Goal: Information Seeking & Learning: Learn about a topic

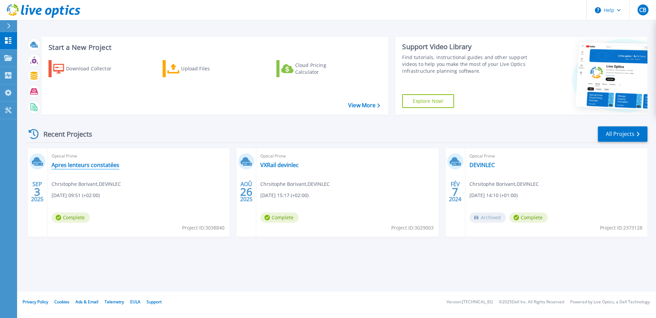
click at [88, 165] on link "Apres lenteurs constatées" at bounding box center [86, 165] width 68 height 7
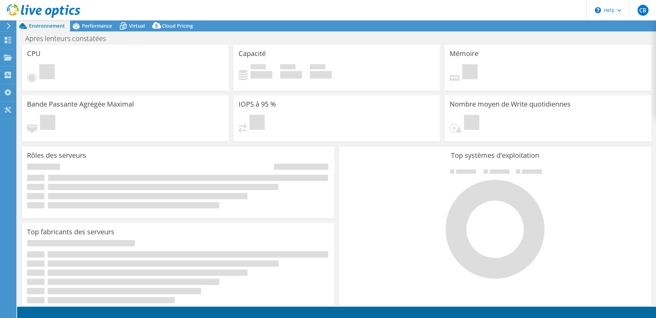
select select "USD"
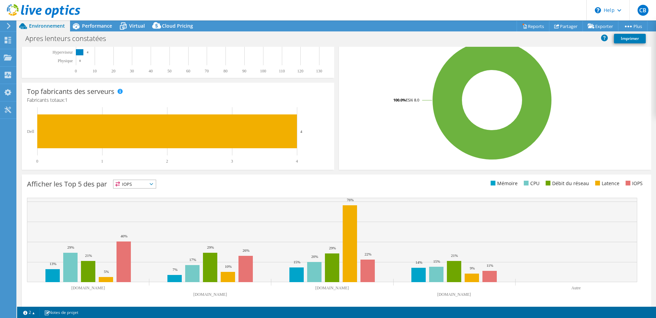
scroll to position [138, 0]
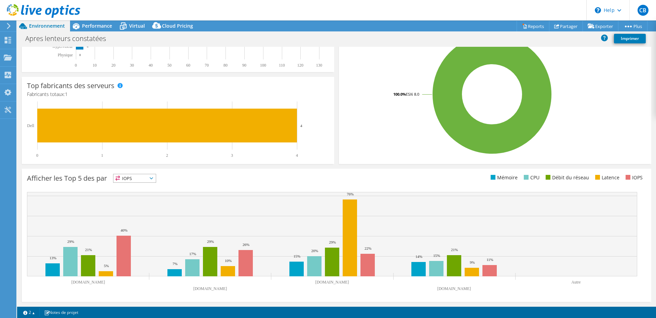
click at [147, 179] on span "IOPS" at bounding box center [134, 178] width 42 height 8
click at [133, 224] on li "Latence" at bounding box center [134, 226] width 42 height 10
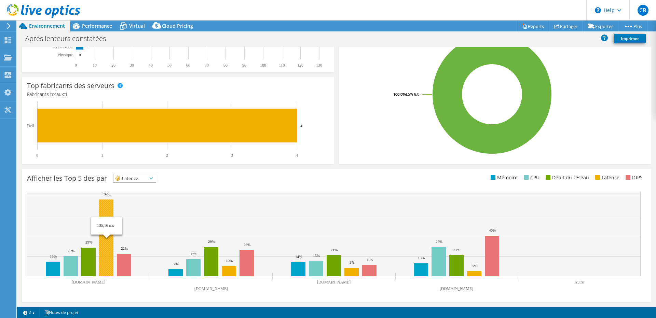
click at [108, 238] on rect at bounding box center [106, 238] width 14 height 77
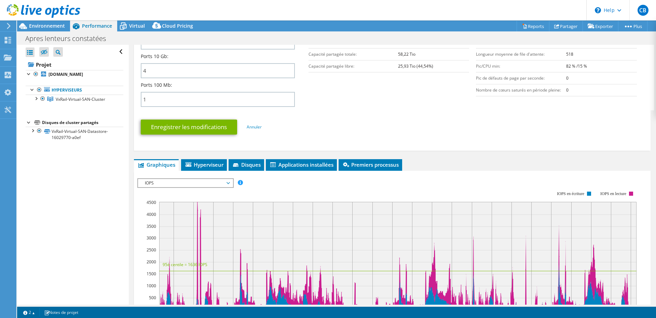
scroll to position [287, 0]
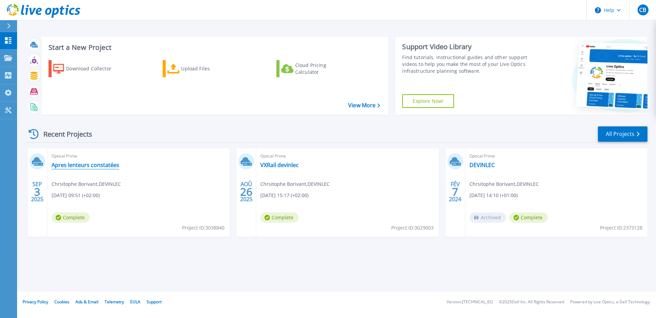
click at [105, 166] on link "Apres lenteurs constatées" at bounding box center [86, 165] width 68 height 7
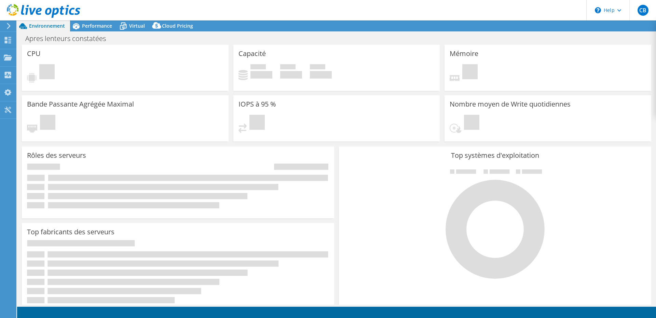
select select "USD"
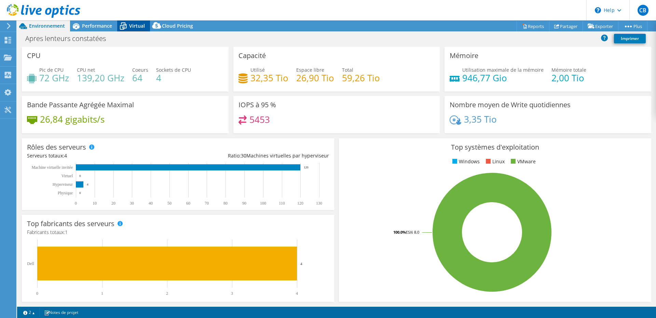
click at [131, 24] on span "Virtual" at bounding box center [137, 26] width 16 height 6
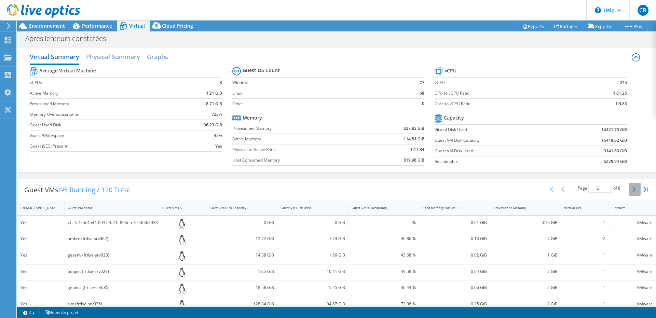
click at [632, 187] on button "button" at bounding box center [635, 189] width 12 height 13
click at [77, 207] on div "Guest VM Name" at bounding box center [108, 208] width 80 height 4
click at [633, 189] on icon "button" at bounding box center [634, 189] width 3 height 5
click at [633, 188] on icon "button" at bounding box center [634, 189] width 3 height 5
type input "3"
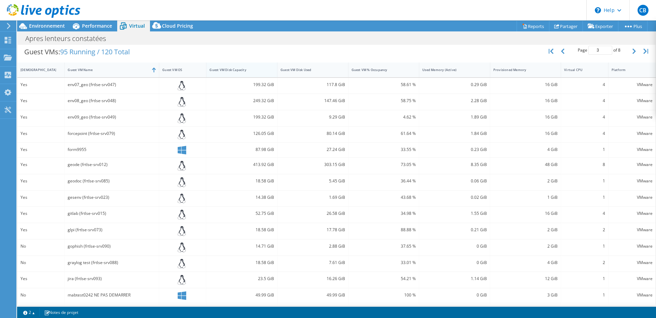
scroll to position [155, 0]
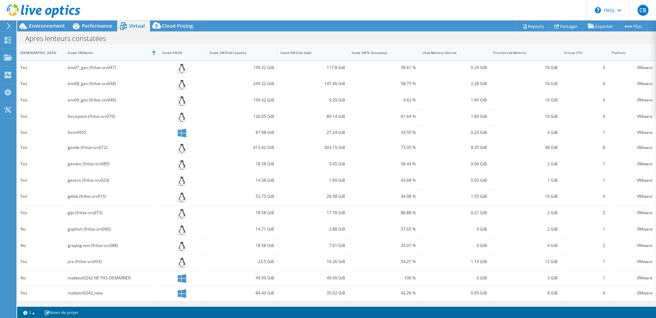
click at [99, 148] on div "geode (frtlse-srv012)" at bounding box center [112, 148] width 88 height 8
drag, startPoint x: 45, startPoint y: 146, endPoint x: 69, endPoint y: 149, distance: 24.5
click at [49, 146] on div "Yes" at bounding box center [41, 148] width 41 height 8
click at [181, 149] on icon at bounding box center [182, 149] width 8 height 10
click at [281, 148] on div "303.15 GiB" at bounding box center [313, 148] width 65 height 8
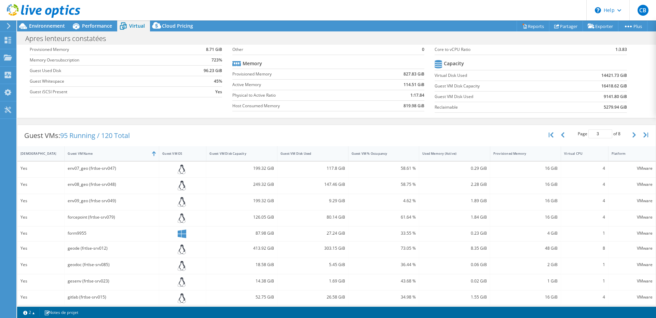
scroll to position [0, 0]
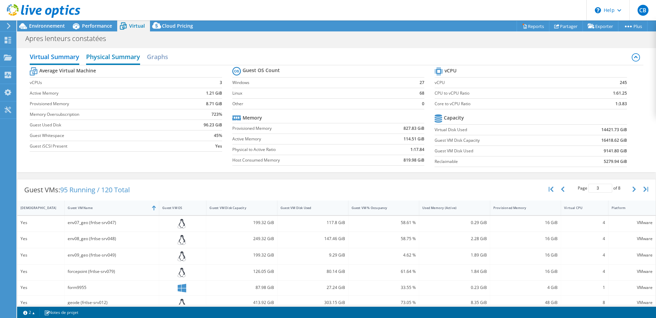
click at [117, 55] on h2 "Physical Summary" at bounding box center [113, 57] width 54 height 15
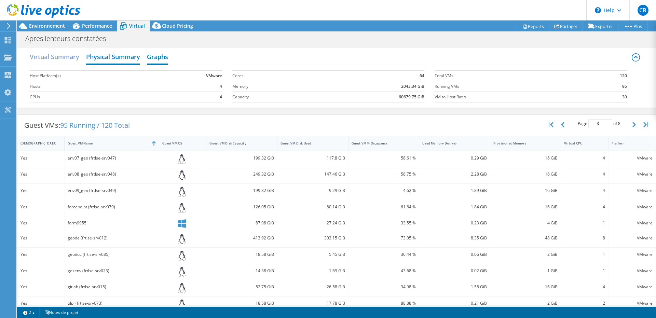
click at [160, 59] on h2 "Graphs" at bounding box center [157, 57] width 21 height 15
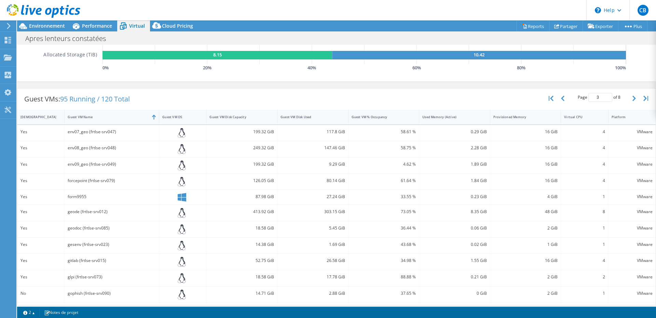
scroll to position [164, 0]
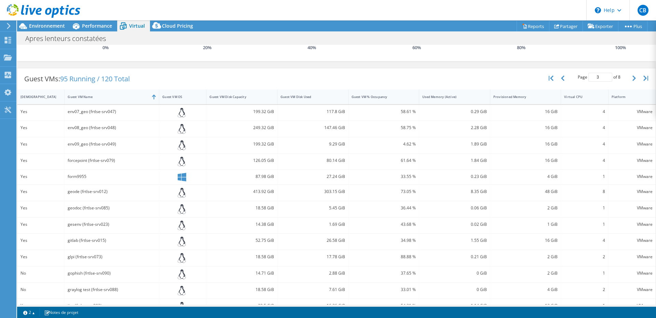
click at [91, 192] on div "geode (frtlse-srv012)" at bounding box center [112, 192] width 88 height 8
drag, startPoint x: 51, startPoint y: 193, endPoint x: 64, endPoint y: 194, distance: 13.7
click at [54, 193] on div "Yes" at bounding box center [41, 192] width 41 height 8
click at [618, 196] on div "VMware" at bounding box center [632, 193] width 47 height 16
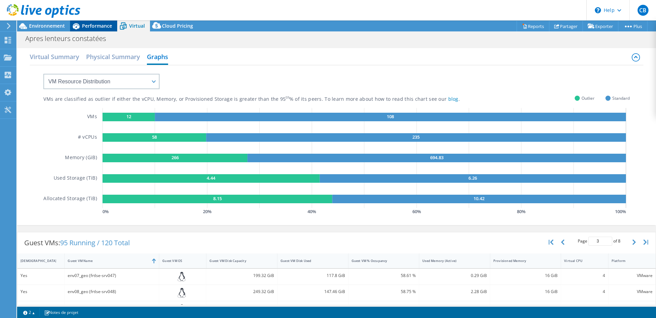
click at [91, 27] on span "Performance" at bounding box center [97, 26] width 30 height 6
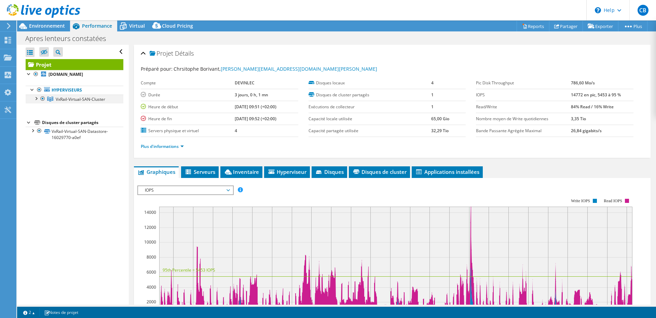
click at [37, 102] on div at bounding box center [35, 98] width 7 height 7
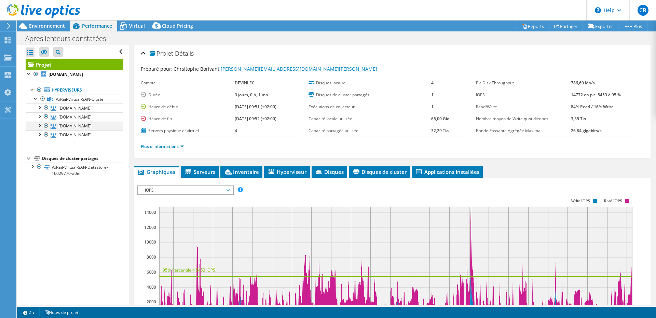
click at [41, 129] on div at bounding box center [39, 125] width 7 height 7
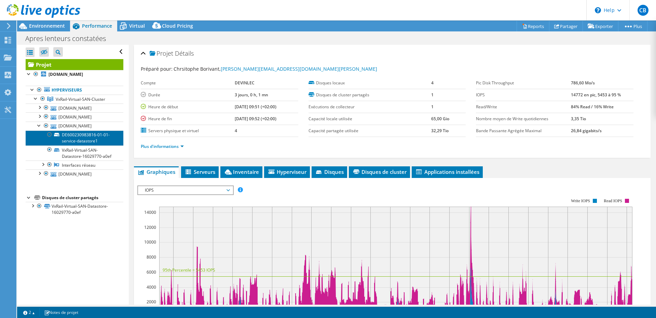
click at [82, 146] on link "DE600230983816-01-01-service-datastore1" at bounding box center [75, 138] width 98 height 15
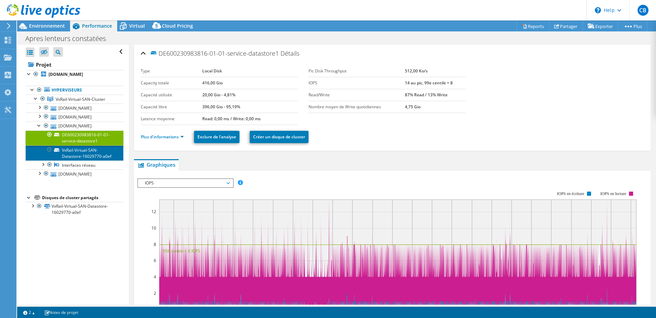
click at [95, 161] on link "VxRail-Virtual-SAN-Datastore-16029770-a0ef" at bounding box center [75, 153] width 98 height 15
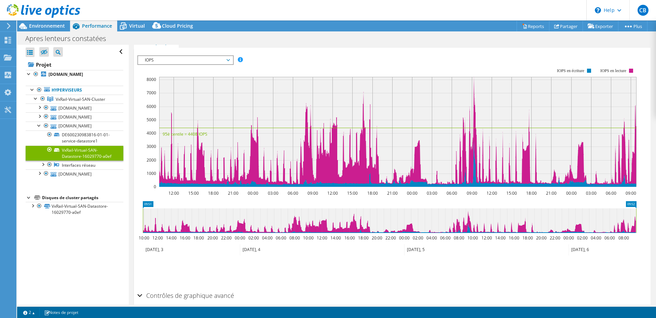
scroll to position [154, 0]
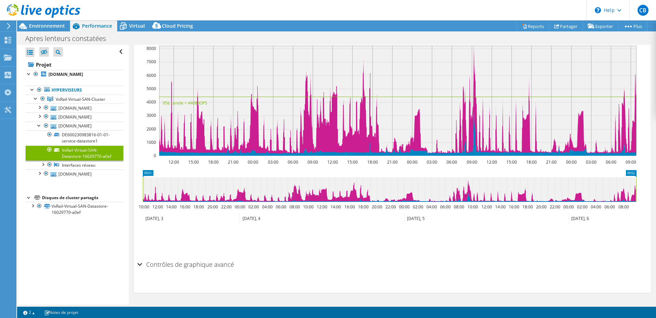
click at [143, 265] on h2 "Contrôles de graphique avancé" at bounding box center [185, 265] width 97 height 14
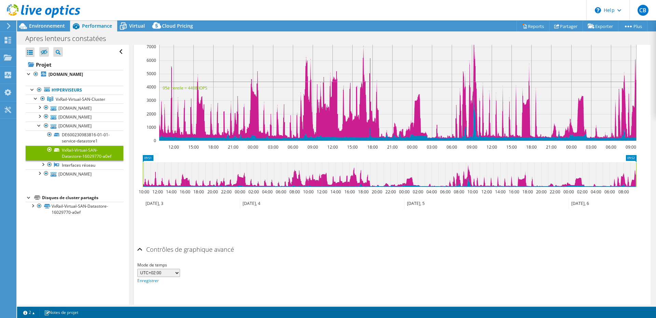
scroll to position [181, 0]
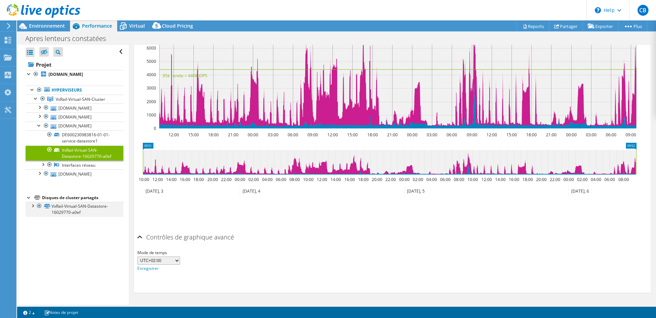
click at [33, 209] on div at bounding box center [32, 205] width 7 height 7
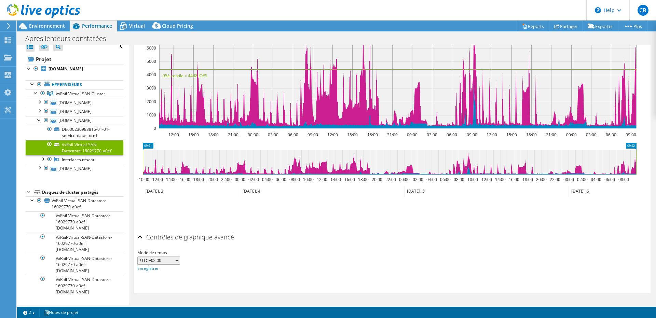
scroll to position [67, 0]
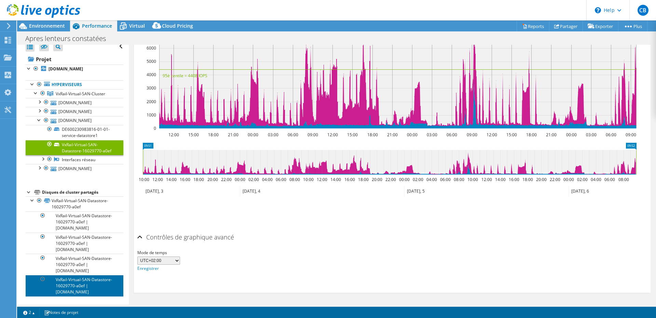
click at [67, 275] on link "VxRail-Virtual-SAN-Datastore-16029770-a0ef | srv-vxrail03.devinlecleclerc.com" at bounding box center [75, 285] width 98 height 21
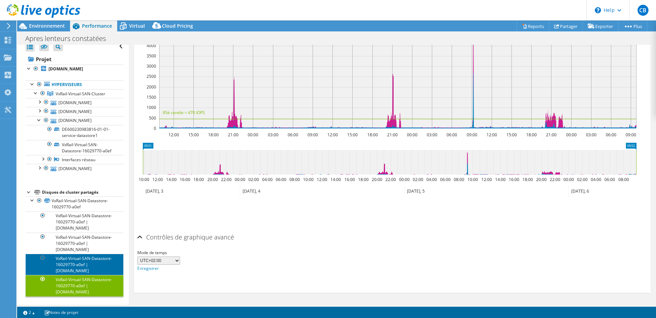
click at [84, 254] on link "VxRail-Virtual-SAN-Datastore-16029770-a0ef | srv-vxrail04.devinlecleclerc.com" at bounding box center [75, 264] width 98 height 21
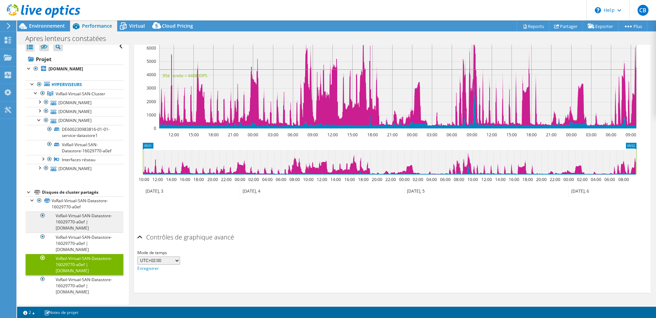
scroll to position [0, 0]
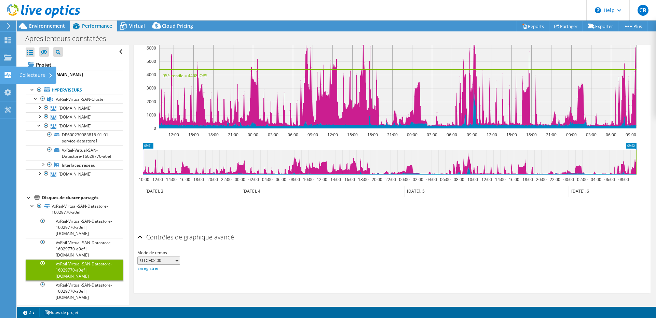
click at [24, 75] on div "Collecteurs" at bounding box center [36, 75] width 40 height 17
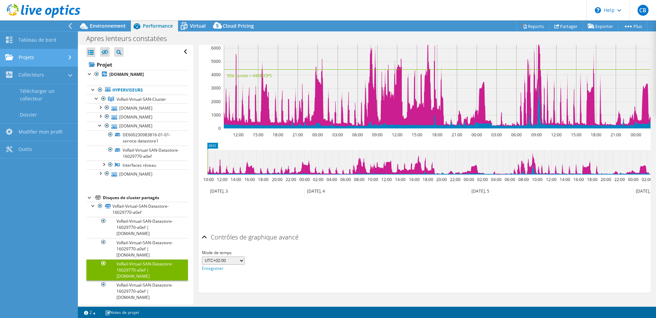
click at [28, 57] on link "Projets" at bounding box center [39, 57] width 78 height 17
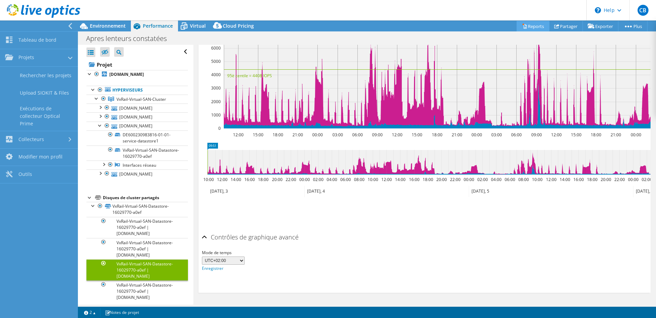
click at [539, 27] on link "Reports" at bounding box center [533, 26] width 33 height 11
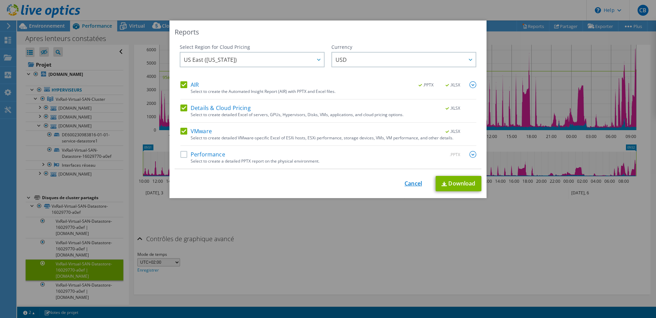
click at [408, 185] on link "Cancel" at bounding box center [413, 183] width 17 height 6
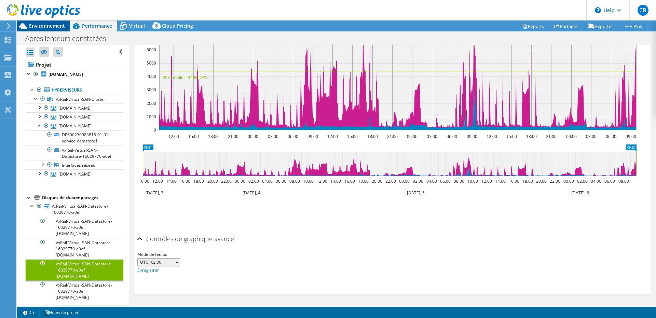
click at [37, 26] on span "Environnement" at bounding box center [47, 26] width 36 height 6
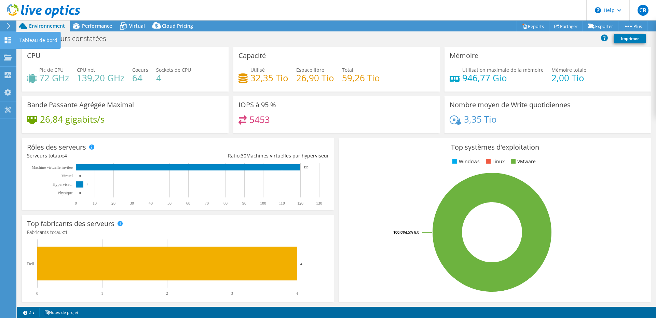
click at [8, 39] on icon at bounding box center [8, 40] width 8 height 6
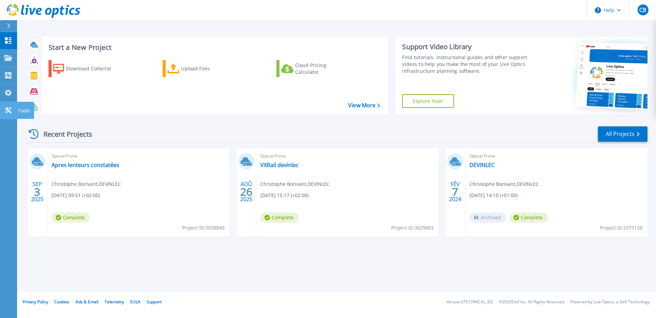
click at [7, 110] on icon at bounding box center [8, 110] width 8 height 6
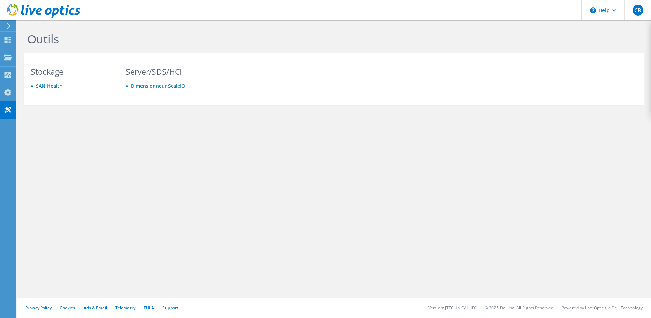
click at [55, 84] on link "SAN Health" at bounding box center [49, 86] width 27 height 6
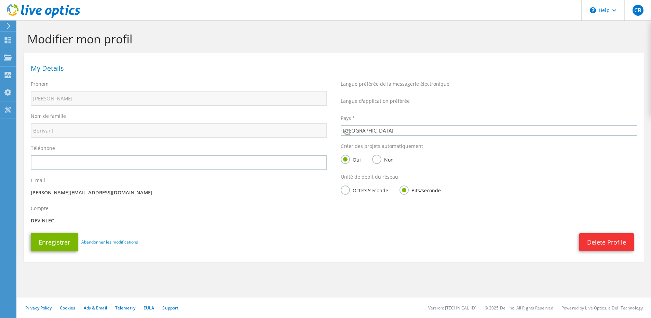
select select "73"
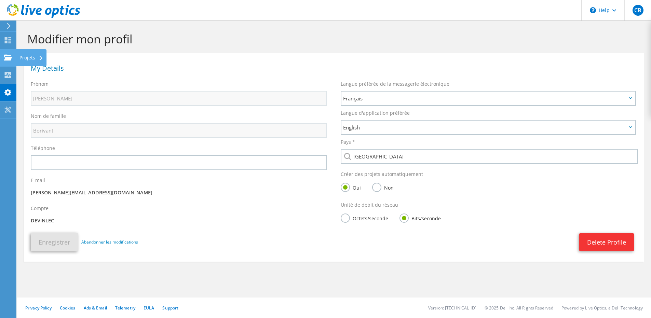
click at [7, 55] on use at bounding box center [8, 57] width 8 height 6
